Goal: Task Accomplishment & Management: Use online tool/utility

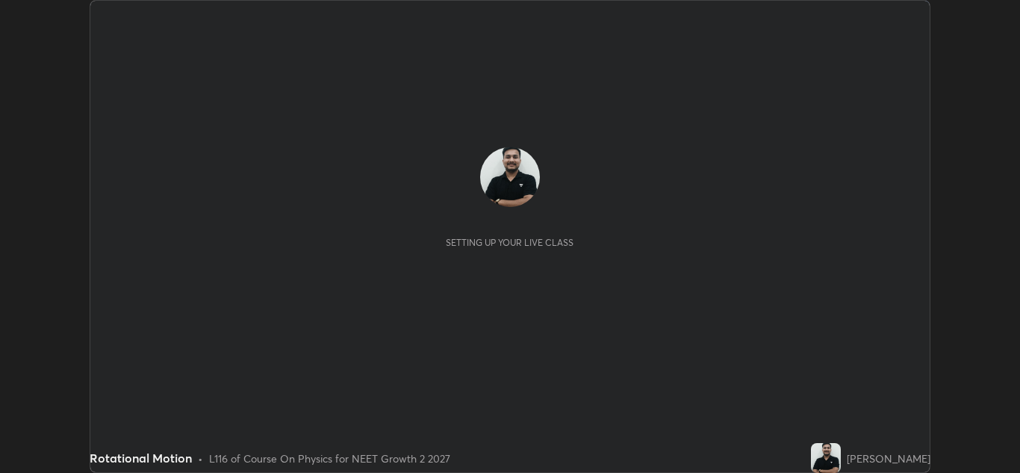
scroll to position [473, 1019]
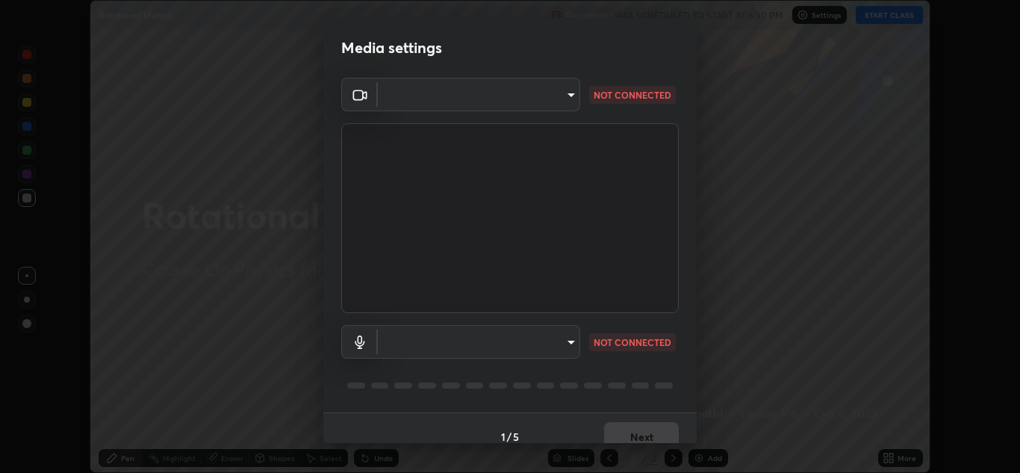
type input "e7f5d75c66a8ec01b6be6c8d9fba877b5f6738b88fd0c20368e9895a02b6f94a"
type input "communications"
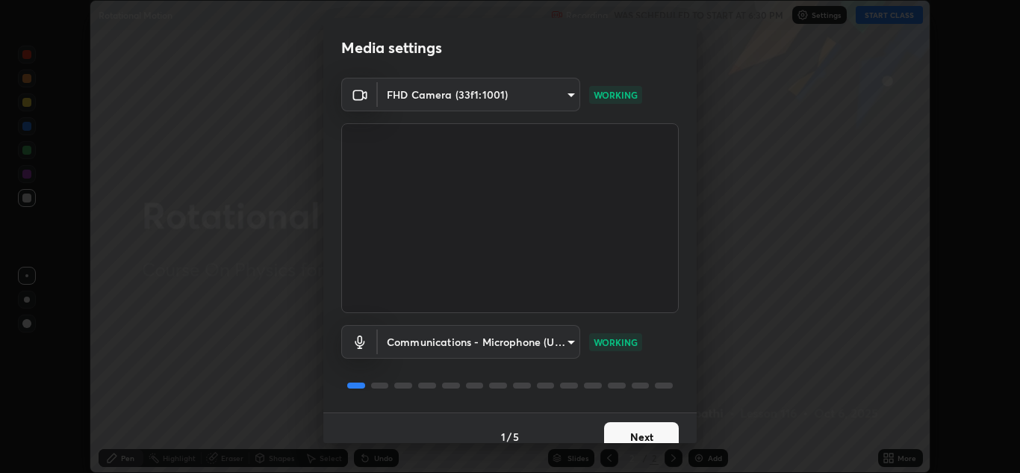
scroll to position [17, 0]
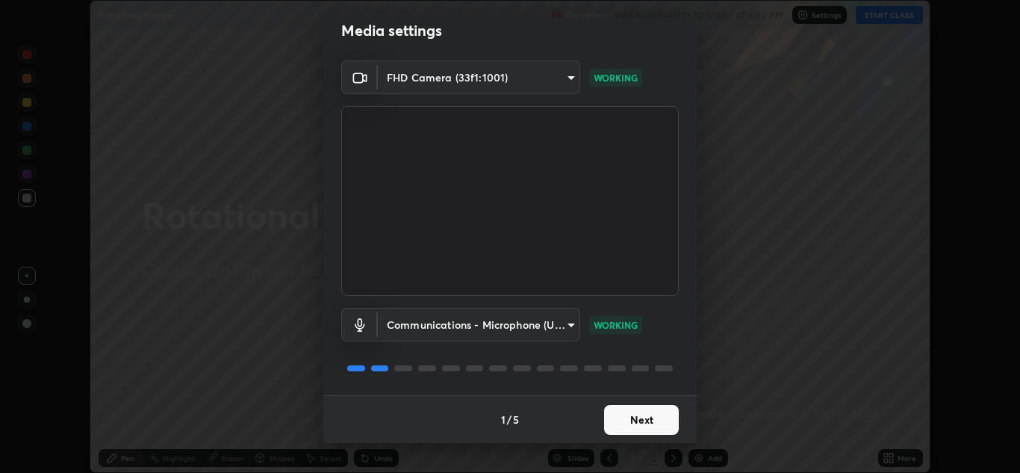
click at [633, 423] on button "Next" at bounding box center [641, 420] width 75 height 30
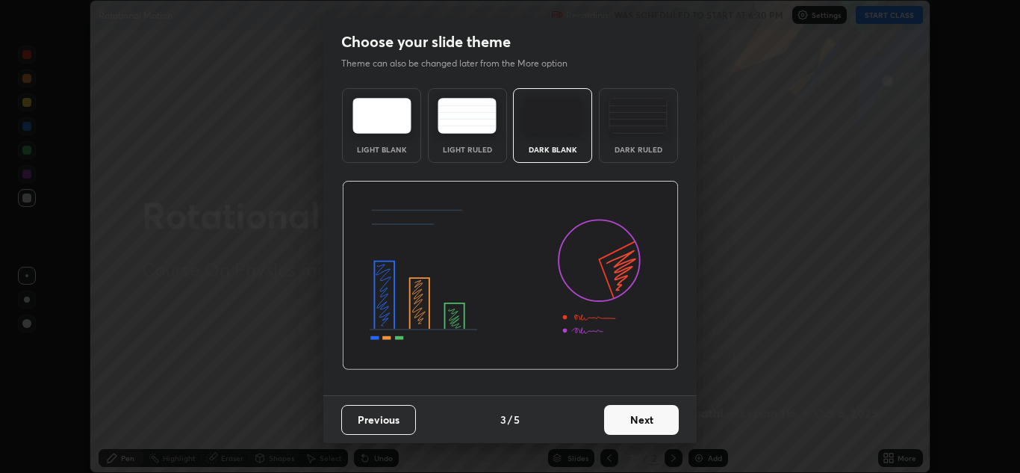
click at [643, 422] on button "Next" at bounding box center [641, 420] width 75 height 30
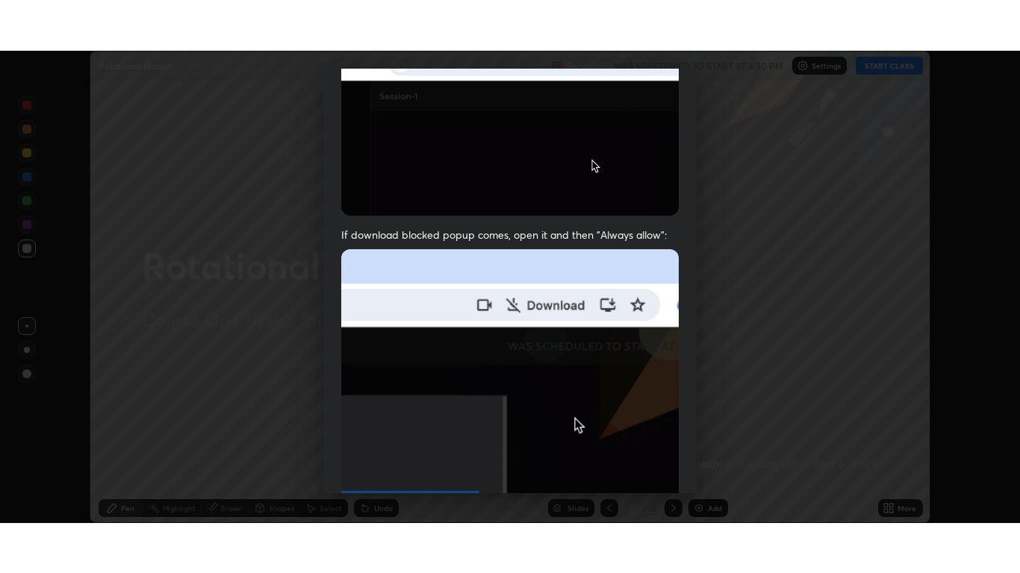
scroll to position [323, 0]
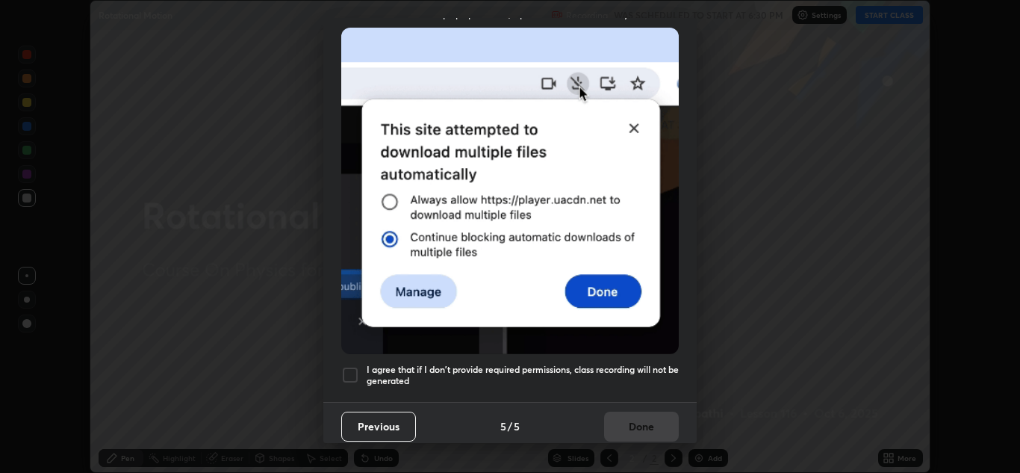
click at [354, 370] on div at bounding box center [350, 375] width 18 height 18
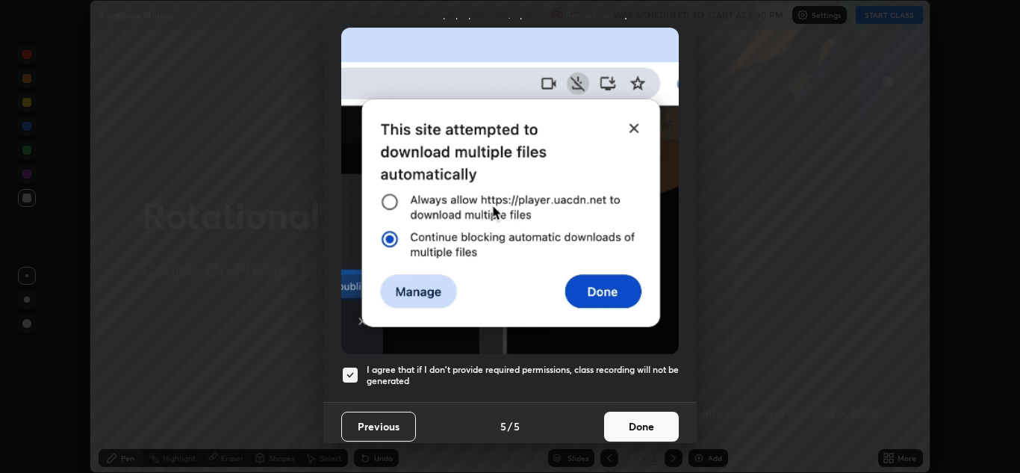
click at [638, 415] on button "Done" at bounding box center [641, 426] width 75 height 30
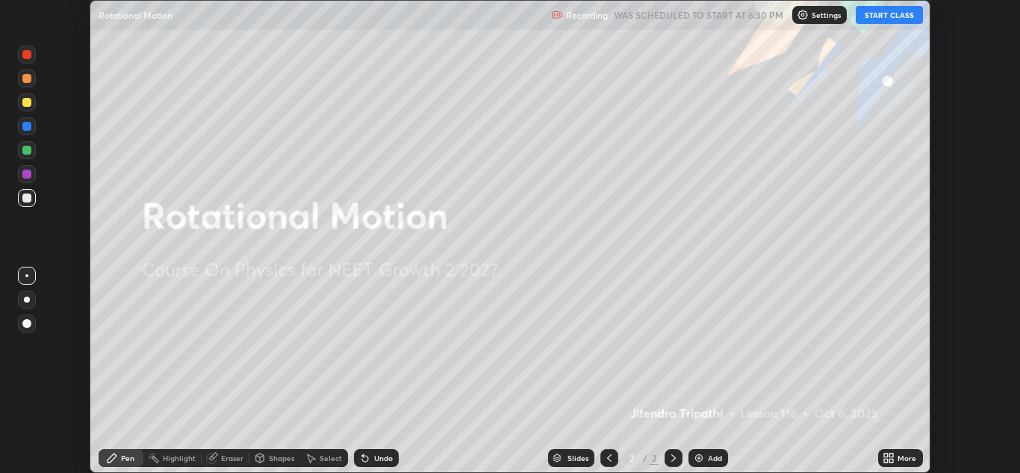
click at [883, 18] on button "START CLASS" at bounding box center [889, 15] width 67 height 18
click at [886, 461] on icon at bounding box center [886, 460] width 4 height 4
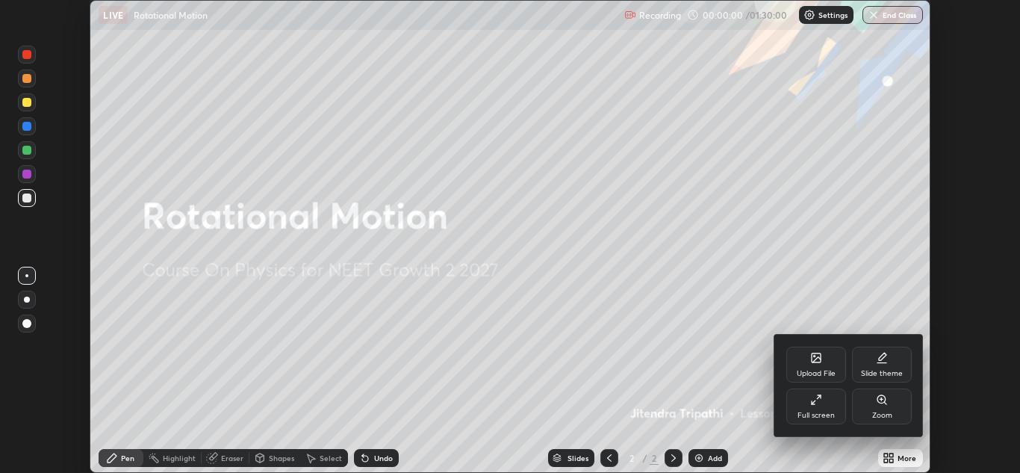
click at [819, 408] on div "Full screen" at bounding box center [816, 406] width 60 height 36
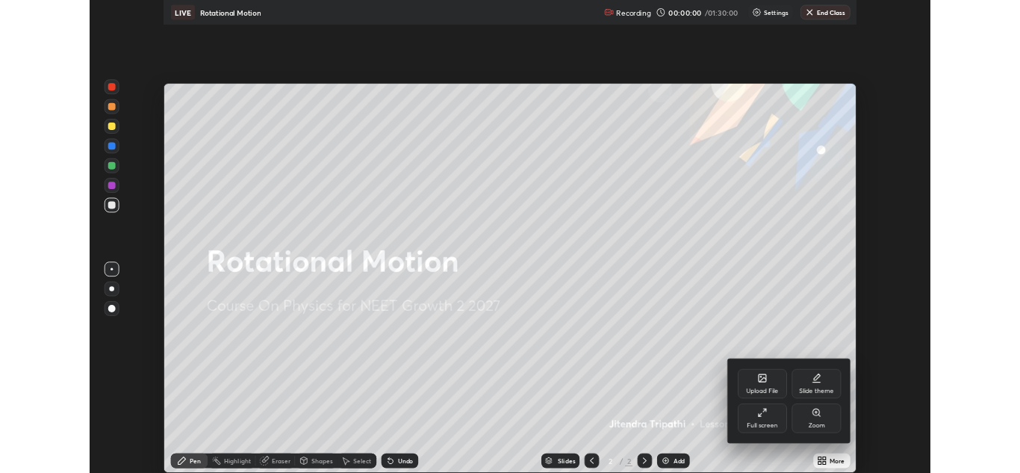
scroll to position [573, 1020]
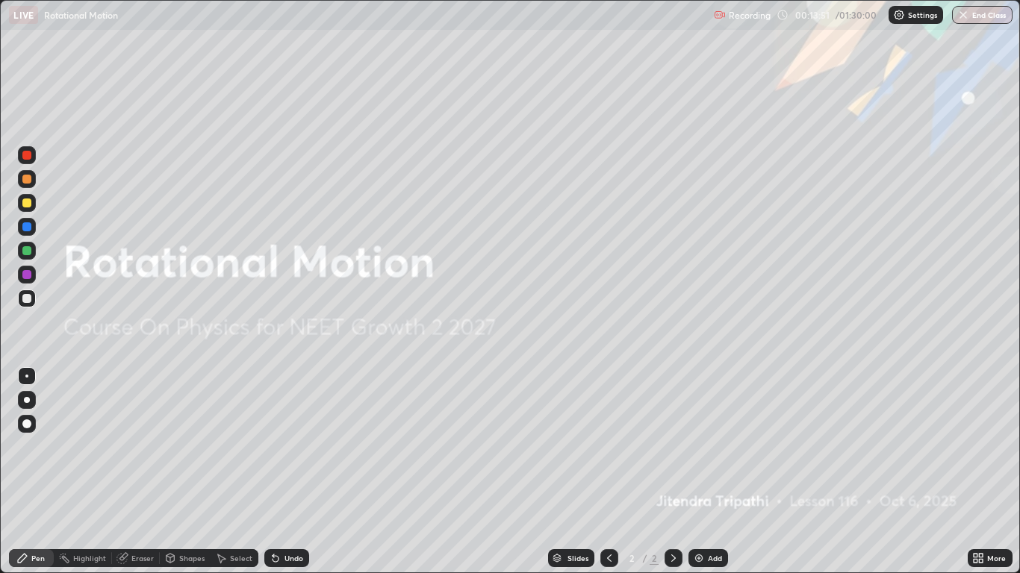
click at [716, 472] on div "Add" at bounding box center [715, 558] width 14 height 7
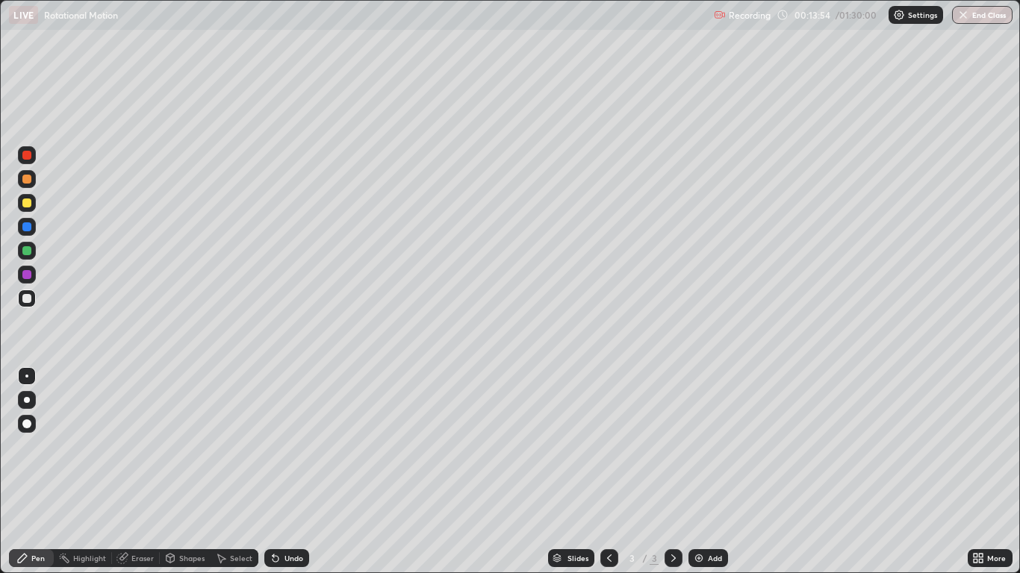
click at [27, 204] on div at bounding box center [26, 203] width 9 height 9
click at [28, 155] on div at bounding box center [26, 155] width 9 height 9
click at [137, 472] on div "Eraser" at bounding box center [142, 558] width 22 height 7
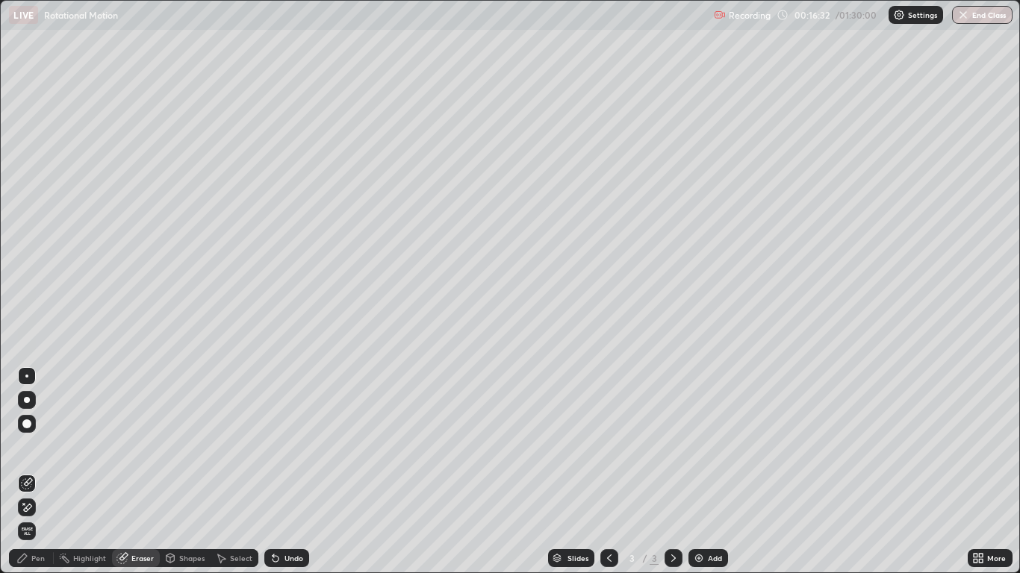
click at [29, 472] on span "Erase all" at bounding box center [27, 531] width 16 height 9
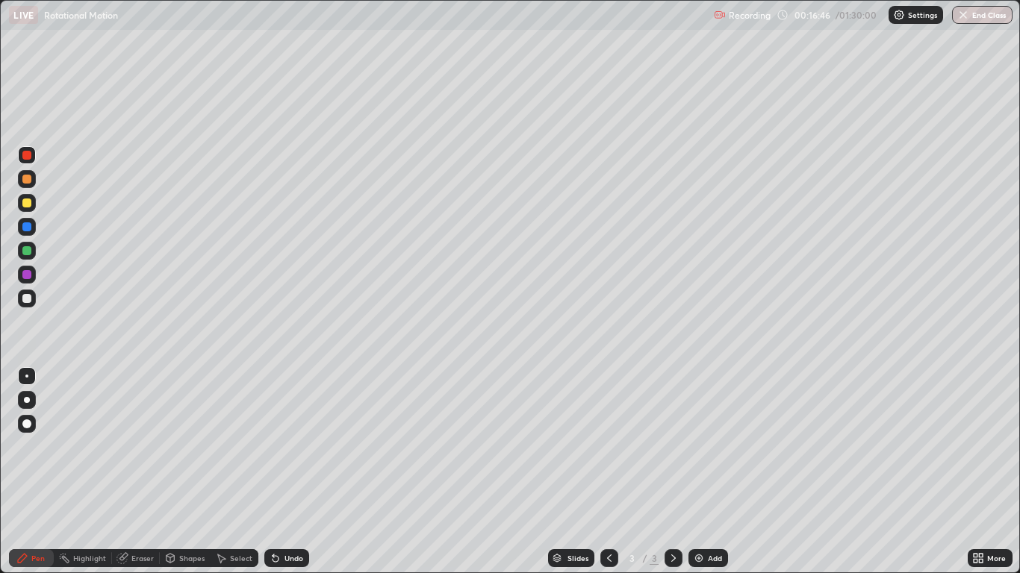
click at [29, 205] on div at bounding box center [26, 203] width 9 height 9
click at [714, 472] on div "Add" at bounding box center [715, 558] width 14 height 7
click at [137, 472] on div "Eraser" at bounding box center [142, 558] width 22 height 7
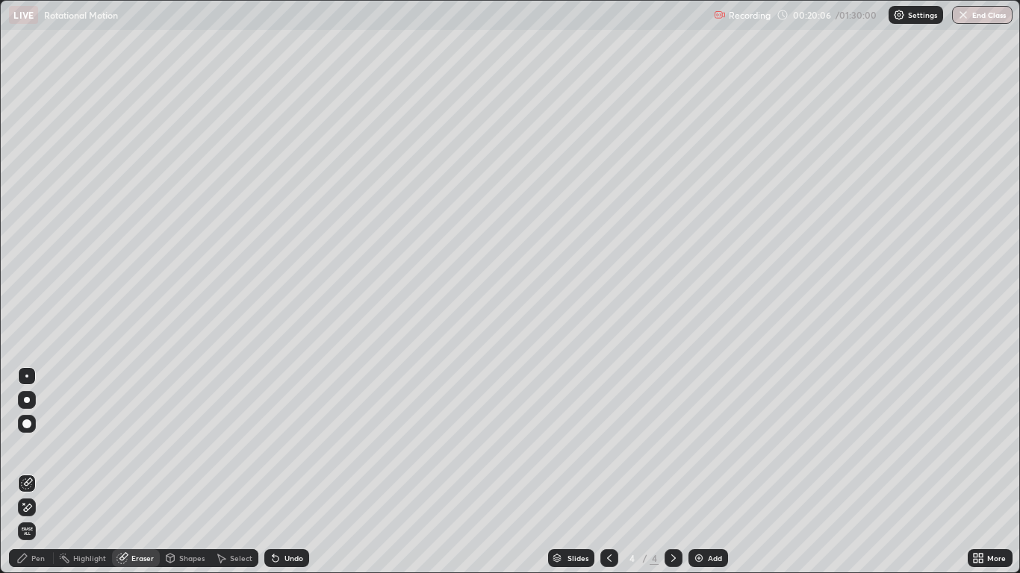
click at [37, 472] on div "Pen" at bounding box center [37, 558] width 13 height 7
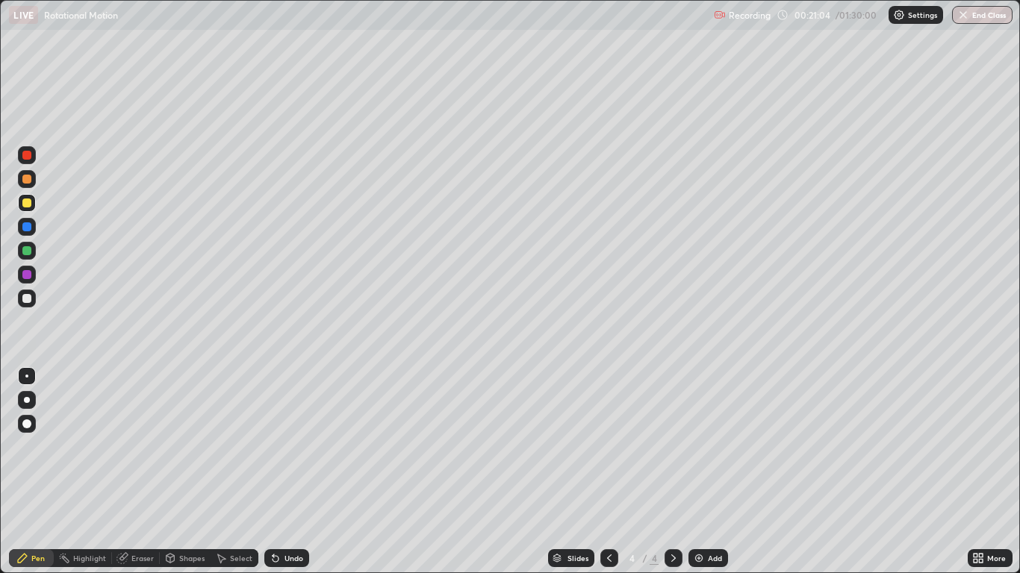
click at [290, 472] on div "Undo" at bounding box center [293, 558] width 19 height 7
click at [287, 472] on div "Undo" at bounding box center [293, 558] width 19 height 7
click at [284, 472] on div "Undo" at bounding box center [293, 558] width 19 height 7
click at [293, 472] on div "Undo" at bounding box center [286, 559] width 45 height 18
click at [705, 472] on div "Add" at bounding box center [708, 559] width 40 height 18
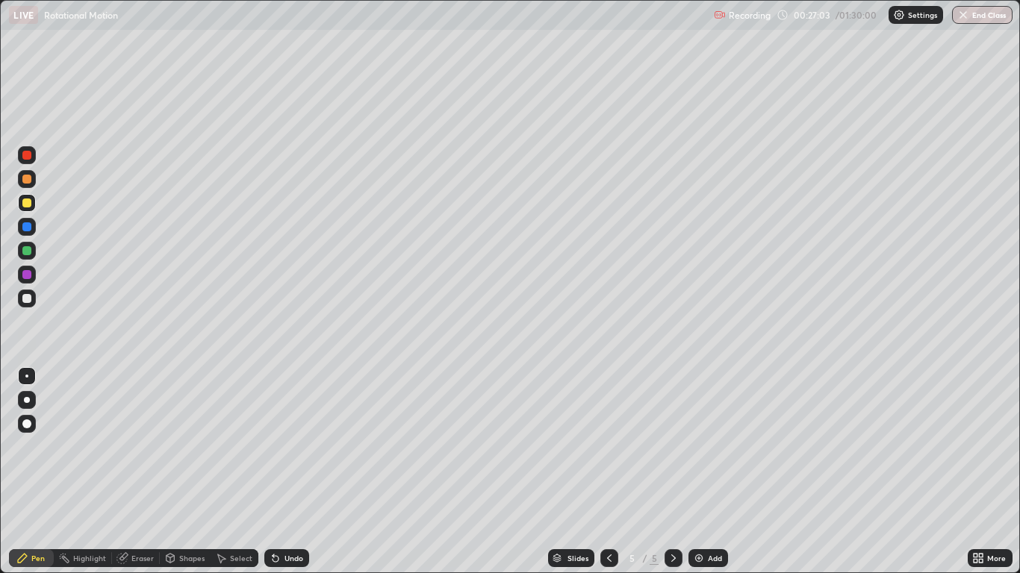
click at [24, 181] on div at bounding box center [26, 179] width 9 height 9
click at [28, 251] on div at bounding box center [26, 250] width 9 height 9
click at [28, 156] on div at bounding box center [26, 155] width 9 height 9
click at [140, 472] on div "Eraser" at bounding box center [142, 558] width 22 height 7
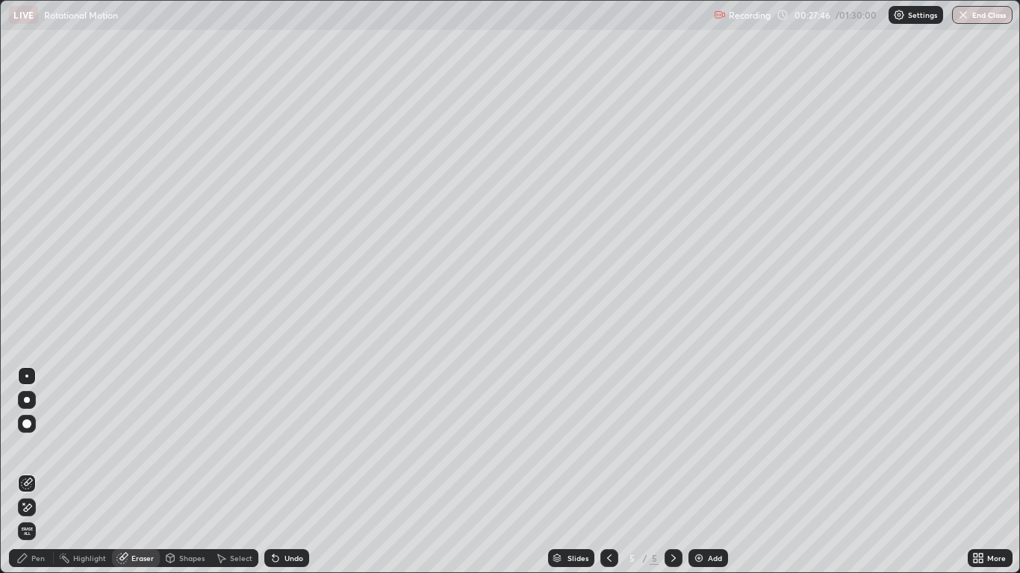
click at [34, 472] on div "Pen" at bounding box center [31, 559] width 45 height 18
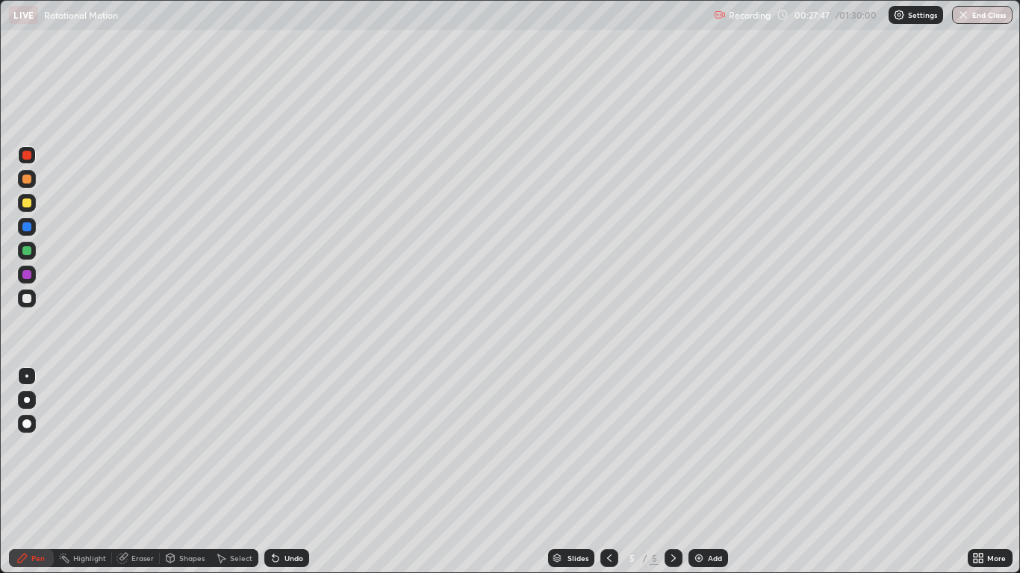
click at [27, 299] on div at bounding box center [26, 298] width 9 height 9
click at [709, 472] on div "Add" at bounding box center [715, 558] width 14 height 7
click at [28, 203] on div at bounding box center [26, 203] width 9 height 9
click at [29, 155] on div at bounding box center [26, 155] width 9 height 9
click at [712, 472] on div "Add" at bounding box center [715, 558] width 14 height 7
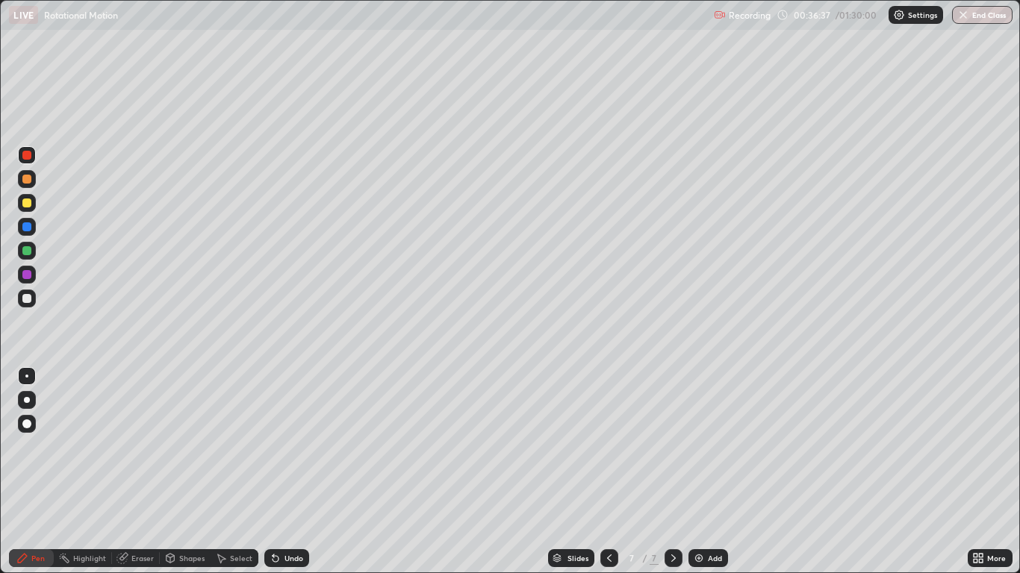
click at [28, 205] on div at bounding box center [26, 203] width 9 height 9
click at [31, 161] on div at bounding box center [27, 155] width 18 height 18
click at [24, 249] on div at bounding box center [26, 250] width 9 height 9
click at [676, 472] on icon at bounding box center [673, 559] width 12 height 12
click at [673, 472] on icon at bounding box center [673, 559] width 12 height 12
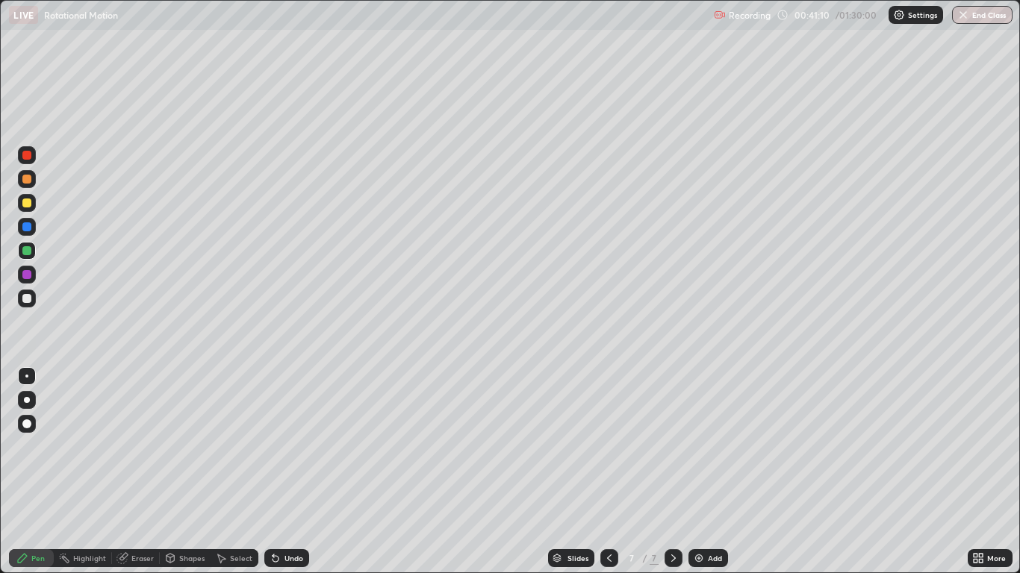
click at [700, 472] on div "Add" at bounding box center [708, 559] width 40 height 18
click at [283, 472] on div "Undo" at bounding box center [286, 559] width 45 height 18
click at [281, 472] on div "Undo" at bounding box center [283, 559] width 51 height 30
click at [148, 472] on div "Eraser" at bounding box center [142, 558] width 22 height 7
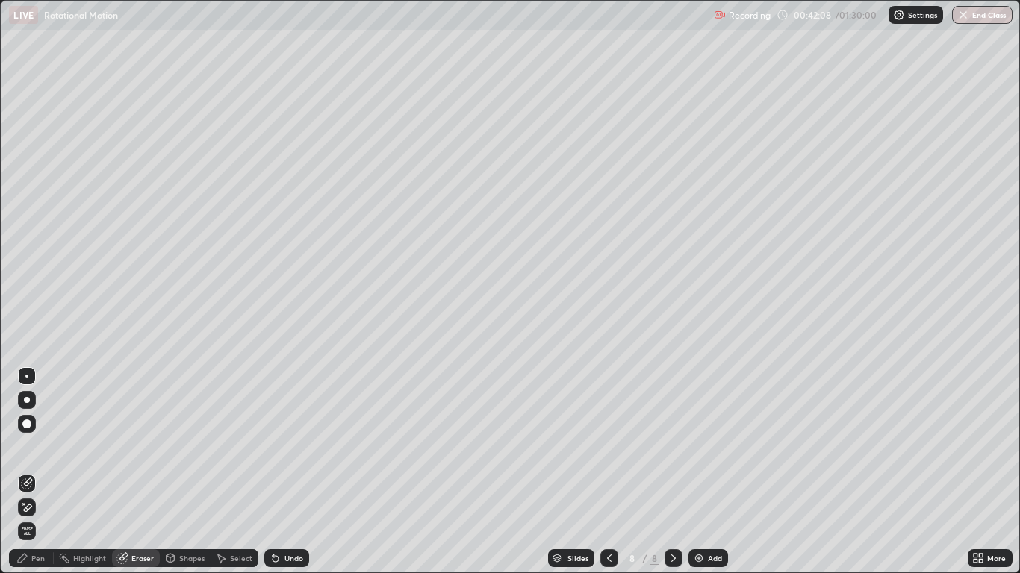
click at [38, 472] on div "Pen" at bounding box center [37, 558] width 13 height 7
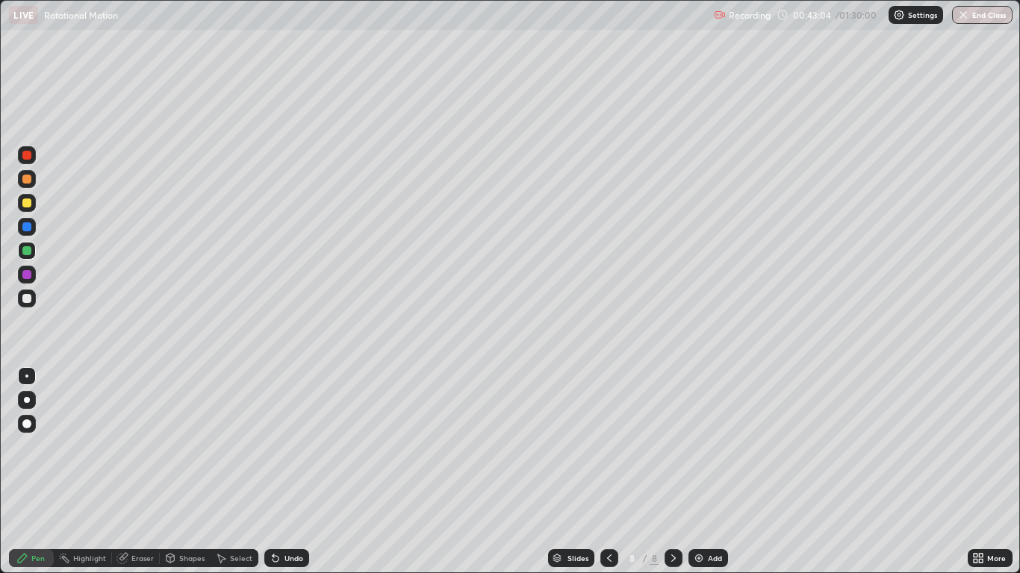
click at [286, 472] on div "Undo" at bounding box center [293, 558] width 19 height 7
click at [25, 273] on div at bounding box center [26, 274] width 9 height 9
click at [28, 299] on div at bounding box center [26, 298] width 9 height 9
click at [27, 253] on div at bounding box center [26, 250] width 9 height 9
click at [719, 472] on div "Add" at bounding box center [708, 559] width 40 height 18
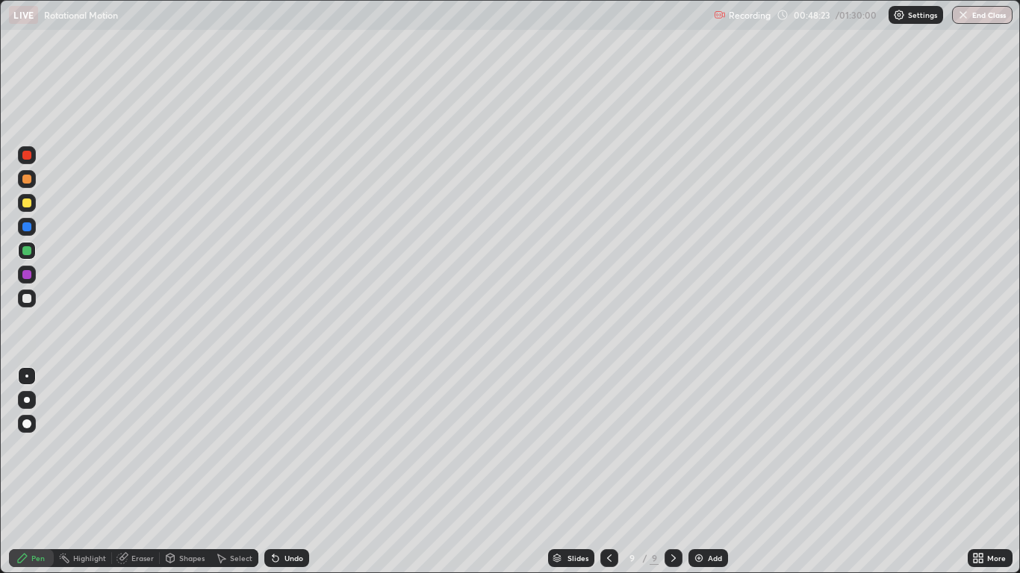
click at [28, 205] on div at bounding box center [26, 203] width 9 height 9
click at [31, 154] on div at bounding box center [26, 155] width 9 height 9
click at [30, 255] on div at bounding box center [26, 250] width 9 height 9
click at [611, 472] on icon at bounding box center [609, 559] width 12 height 12
click at [671, 472] on icon at bounding box center [673, 559] width 12 height 12
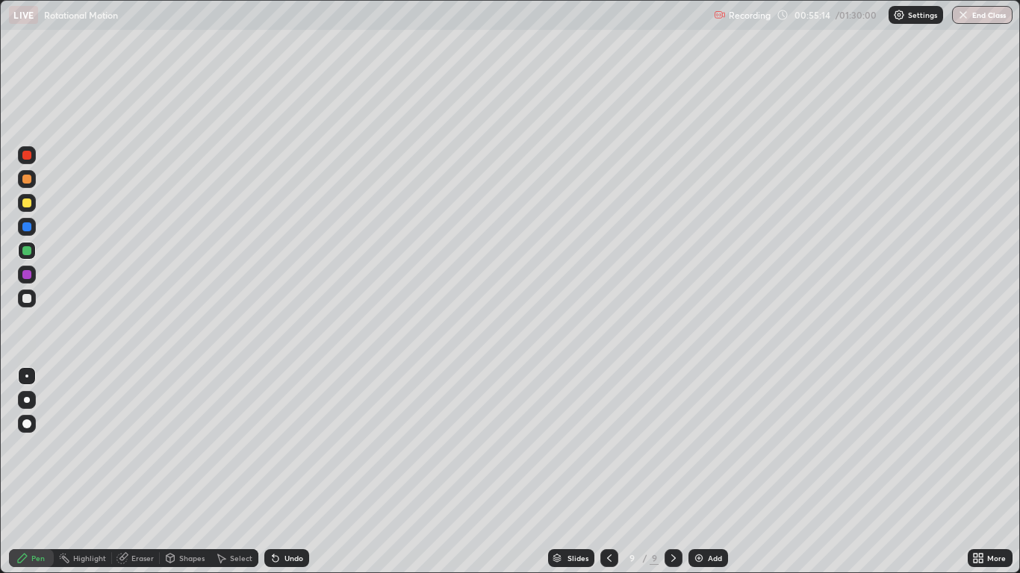
click at [697, 472] on img at bounding box center [699, 559] width 12 height 12
click at [671, 472] on div at bounding box center [674, 559] width 18 height 18
click at [26, 152] on div at bounding box center [26, 155] width 9 height 9
click at [290, 472] on div "Undo" at bounding box center [293, 558] width 19 height 7
click at [294, 472] on div "Undo" at bounding box center [293, 558] width 19 height 7
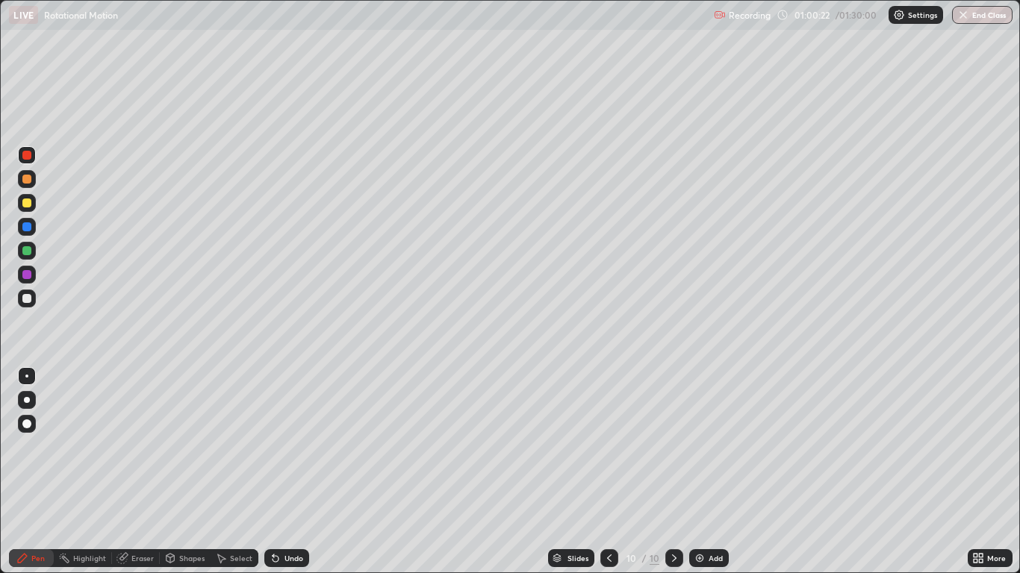
click at [709, 472] on div "Add" at bounding box center [716, 558] width 14 height 7
click at [28, 205] on div at bounding box center [26, 203] width 9 height 9
click at [27, 252] on div at bounding box center [26, 250] width 9 height 9
click at [31, 234] on div at bounding box center [27, 227] width 18 height 18
click at [30, 178] on div at bounding box center [26, 179] width 9 height 9
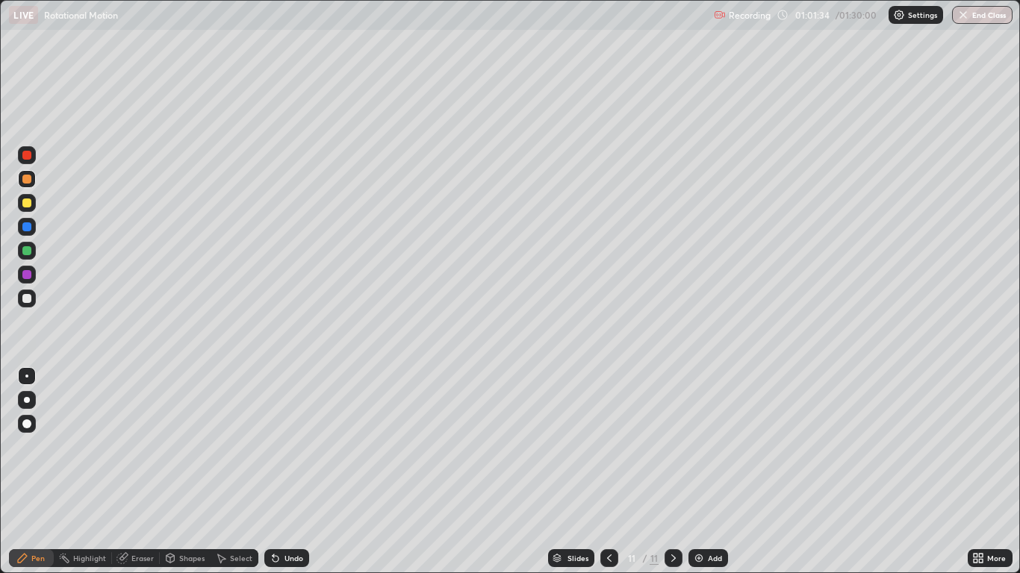
click at [28, 184] on div at bounding box center [27, 179] width 18 height 18
click at [24, 158] on div at bounding box center [26, 155] width 9 height 9
click at [293, 472] on div "Undo" at bounding box center [293, 558] width 19 height 7
click at [26, 231] on div at bounding box center [26, 226] width 9 height 9
click at [708, 472] on div "Add" at bounding box center [715, 558] width 14 height 7
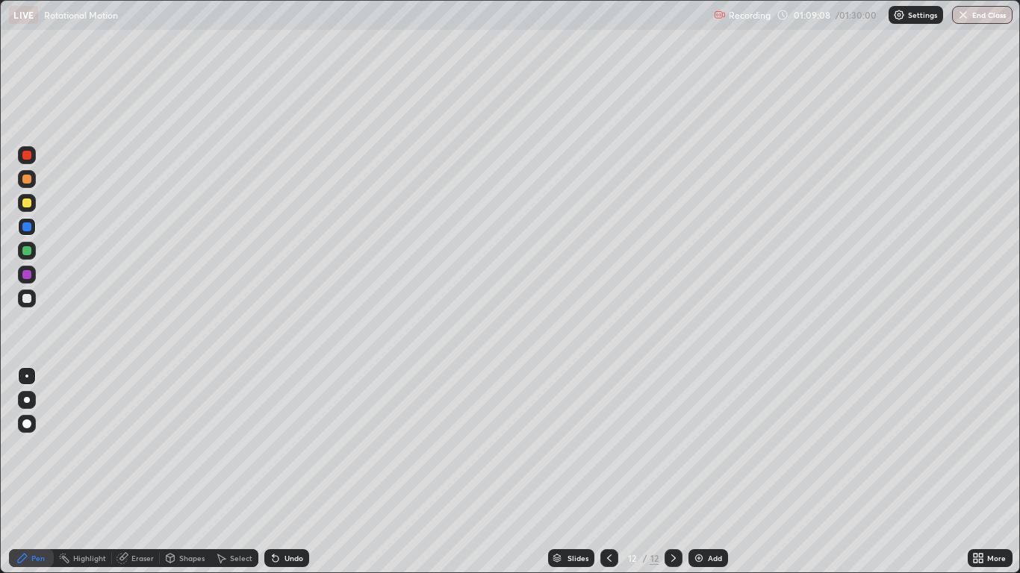
click at [27, 196] on div at bounding box center [27, 203] width 18 height 18
click at [33, 161] on div at bounding box center [27, 155] width 18 height 18
click at [30, 252] on div at bounding box center [26, 250] width 9 height 9
click at [296, 472] on div "Undo" at bounding box center [293, 558] width 19 height 7
click at [27, 300] on div at bounding box center [26, 298] width 9 height 9
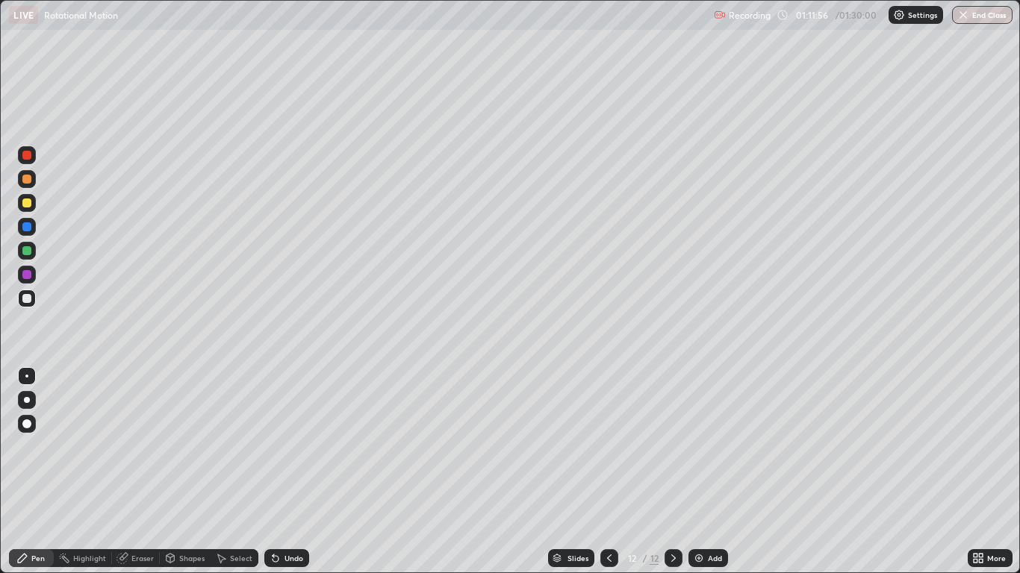
click at [713, 472] on div "Add" at bounding box center [715, 558] width 14 height 7
click at [28, 156] on div at bounding box center [26, 155] width 9 height 9
click at [28, 225] on div at bounding box center [26, 226] width 9 height 9
click at [30, 300] on div at bounding box center [26, 298] width 9 height 9
click at [292, 472] on div "Undo" at bounding box center [293, 558] width 19 height 7
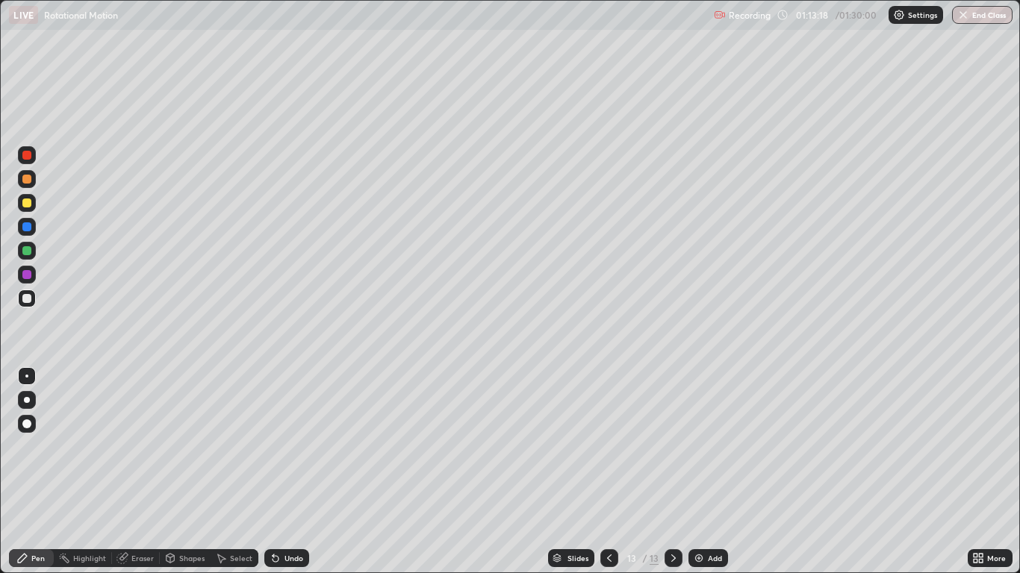
click at [130, 472] on div "Eraser" at bounding box center [136, 559] width 48 height 18
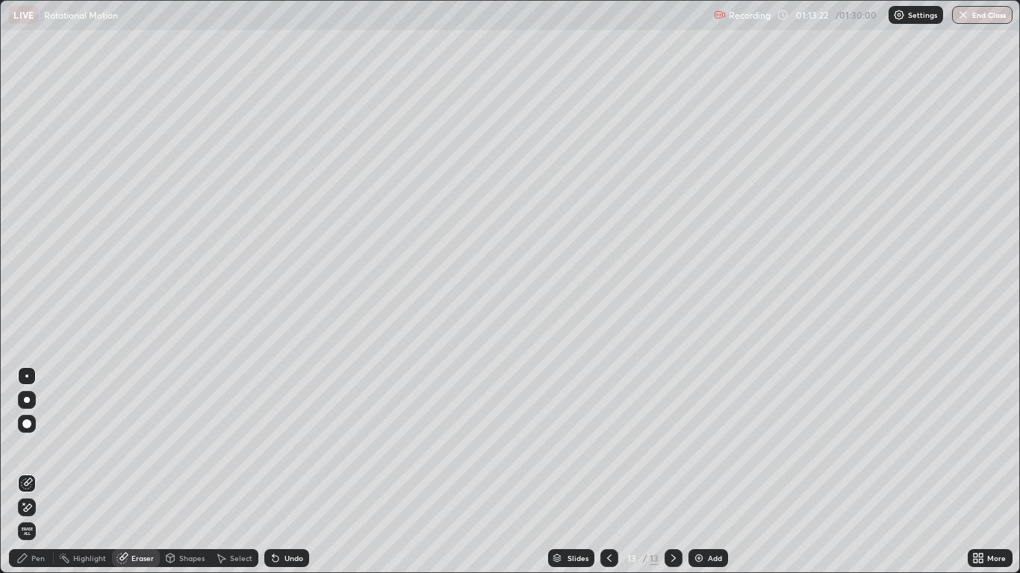
click at [26, 472] on icon at bounding box center [22, 559] width 12 height 12
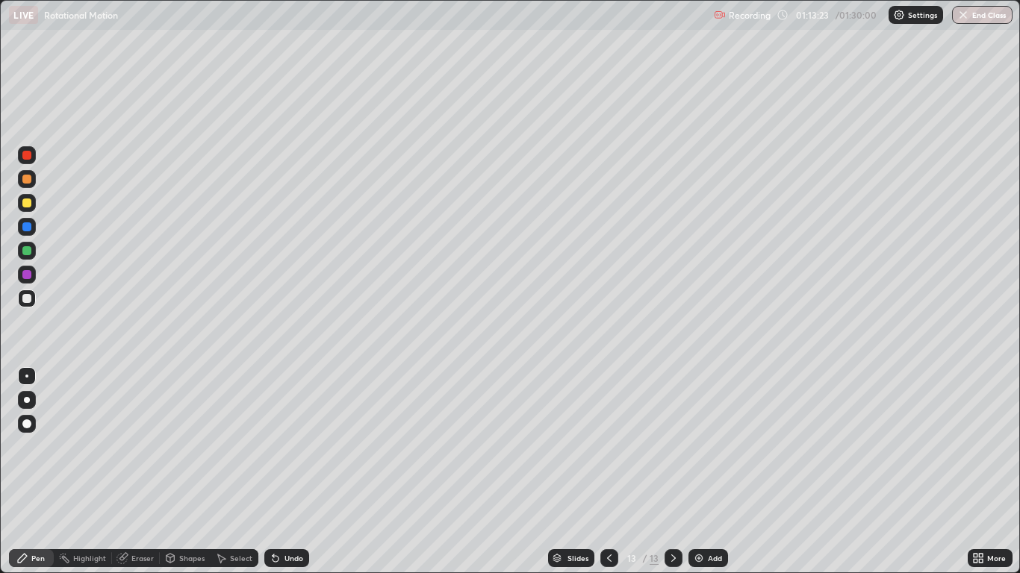
click at [27, 297] on div at bounding box center [26, 298] width 9 height 9
click at [609, 472] on icon at bounding box center [609, 559] width 12 height 12
click at [681, 472] on div at bounding box center [674, 559] width 18 height 18
click at [715, 472] on div "Add" at bounding box center [715, 558] width 14 height 7
click at [27, 161] on div at bounding box center [27, 155] width 18 height 18
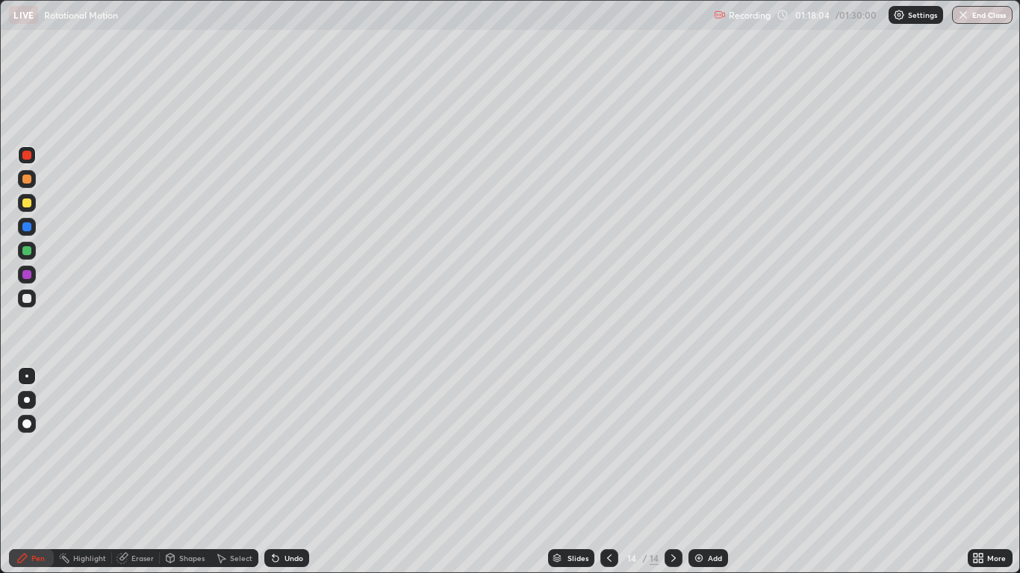
click at [28, 230] on div at bounding box center [26, 226] width 9 height 9
click at [293, 472] on div "Undo" at bounding box center [286, 559] width 45 height 18
click at [705, 472] on div "Add" at bounding box center [708, 559] width 40 height 18
click at [35, 207] on div at bounding box center [27, 203] width 18 height 18
click at [27, 228] on div at bounding box center [26, 226] width 9 height 9
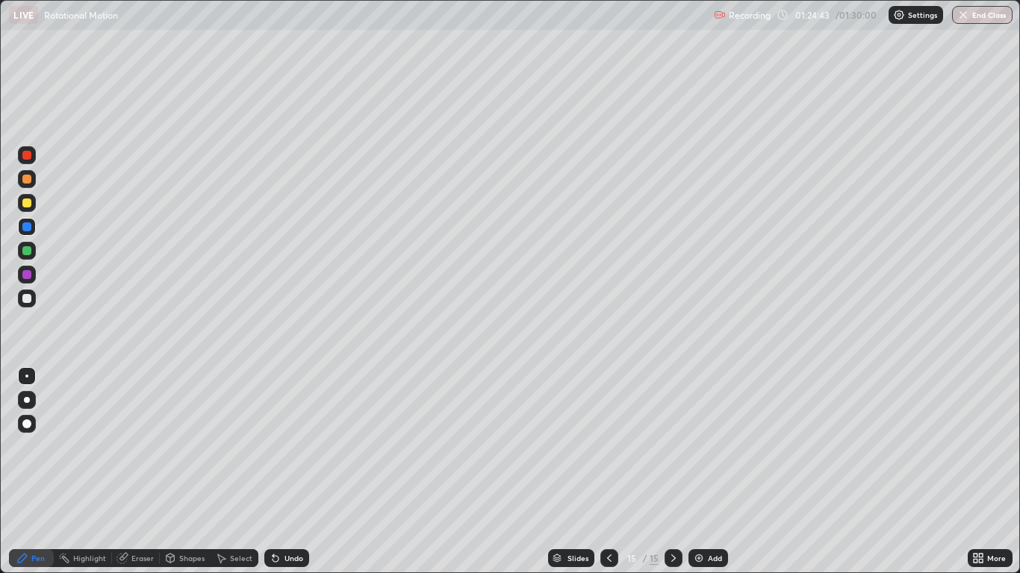
click at [29, 298] on div at bounding box center [26, 298] width 9 height 9
click at [980, 16] on button "End Class" at bounding box center [982, 15] width 59 height 18
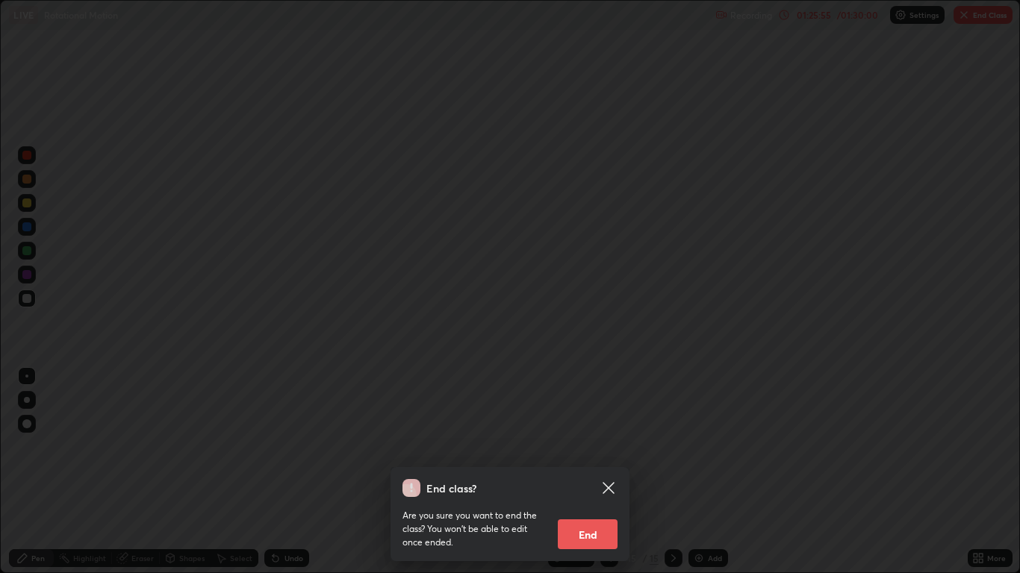
click at [596, 472] on button "End" at bounding box center [588, 535] width 60 height 30
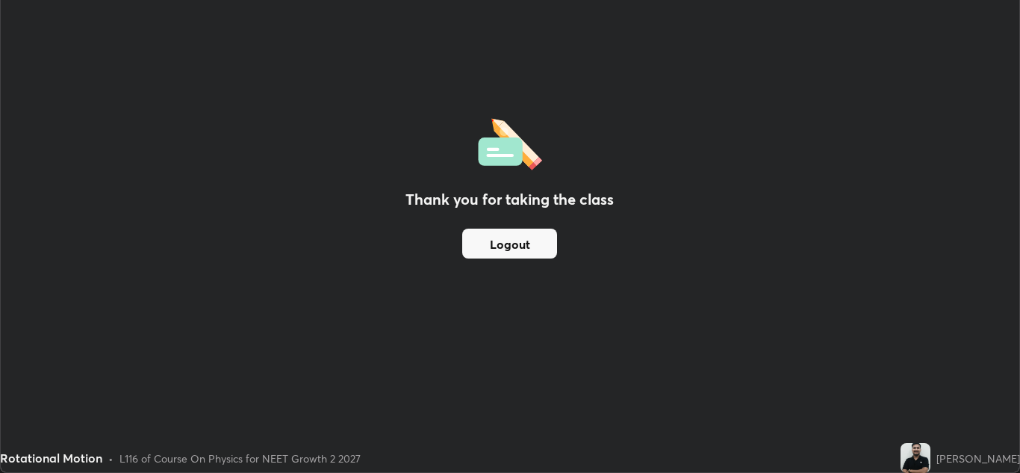
scroll to position [74190, 73643]
